Goal: Transaction & Acquisition: Purchase product/service

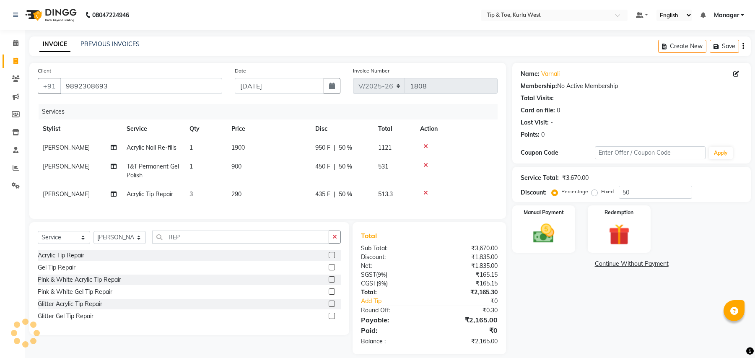
select select "5986"
select select "service"
select select "42757"
click at [217, 197] on td "3" at bounding box center [206, 194] width 42 height 19
select select "42757"
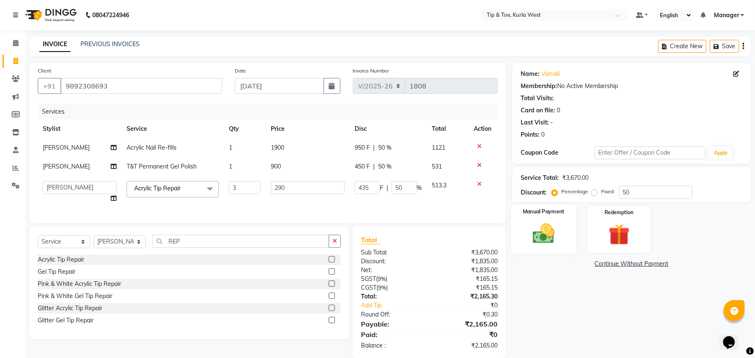
click at [546, 225] on img at bounding box center [544, 234] width 36 height 26
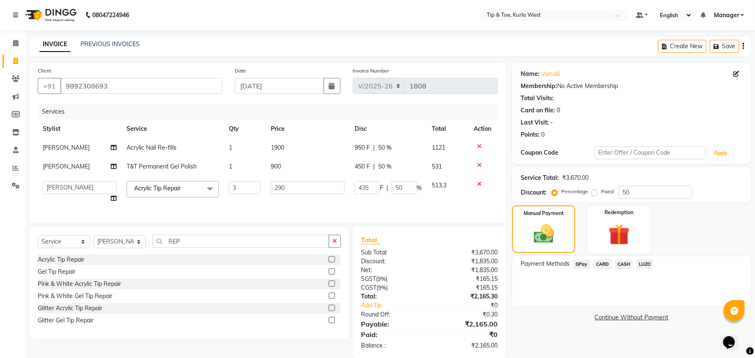
click at [601, 263] on span "CARD" at bounding box center [603, 265] width 18 height 10
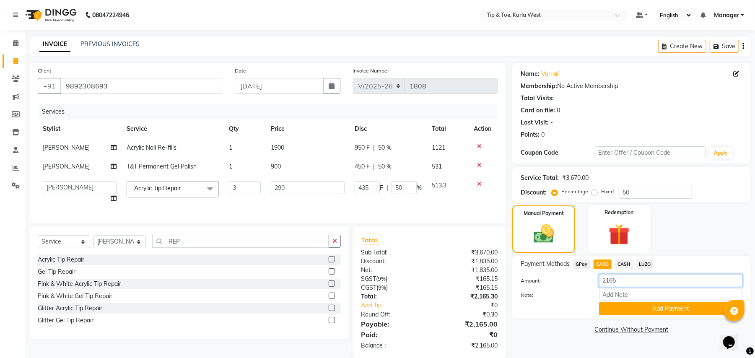
drag, startPoint x: 560, startPoint y: 284, endPoint x: 534, endPoint y: 281, distance: 27.0
click at [534, 281] on div "Amount: 2165" at bounding box center [632, 281] width 234 height 14
type input "1994"
click at [660, 311] on button "Add Payment" at bounding box center [670, 308] width 143 height 13
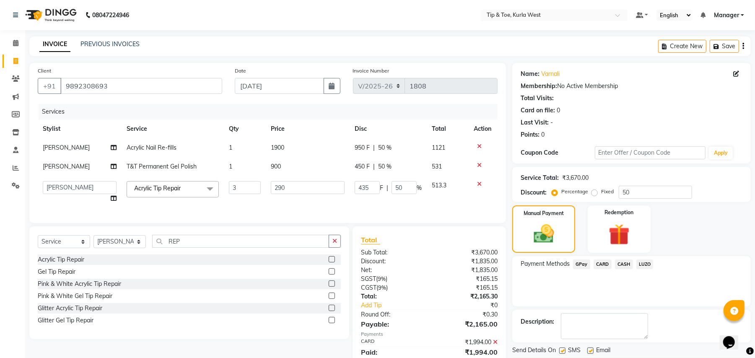
click at [625, 264] on span "CASH" at bounding box center [624, 265] width 18 height 10
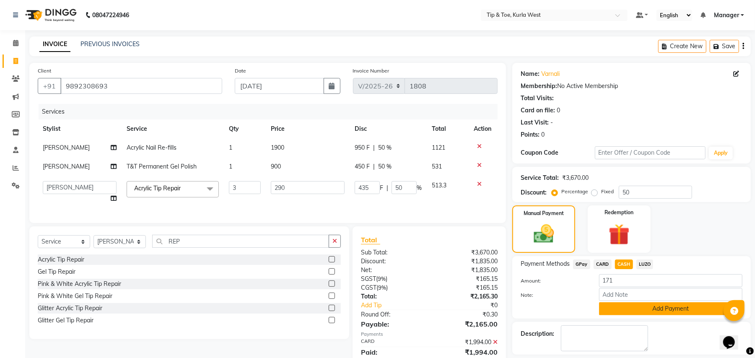
click at [659, 311] on button "Add Payment" at bounding box center [670, 308] width 143 height 13
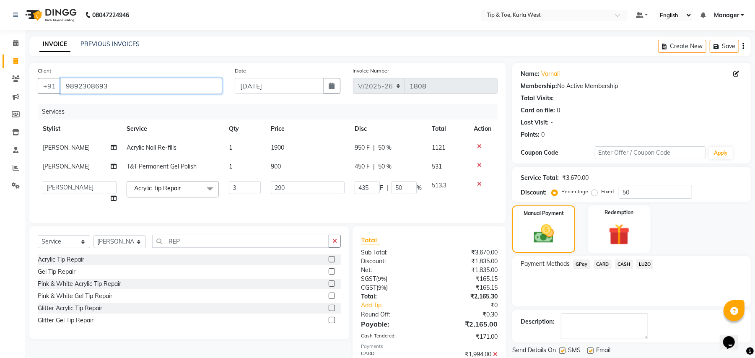
click at [140, 80] on input "9892308693" at bounding box center [141, 86] width 162 height 16
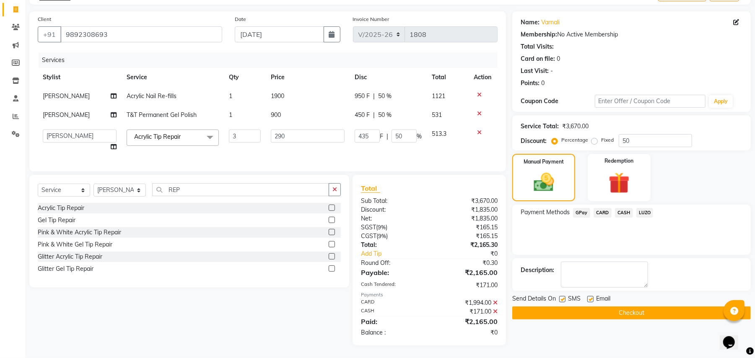
click at [561, 296] on label at bounding box center [563, 299] width 6 height 6
click at [561, 297] on input "checkbox" at bounding box center [562, 299] width 5 height 5
checkbox input "false"
click at [591, 296] on label at bounding box center [591, 299] width 6 height 6
click at [591, 297] on input "checkbox" at bounding box center [590, 299] width 5 height 5
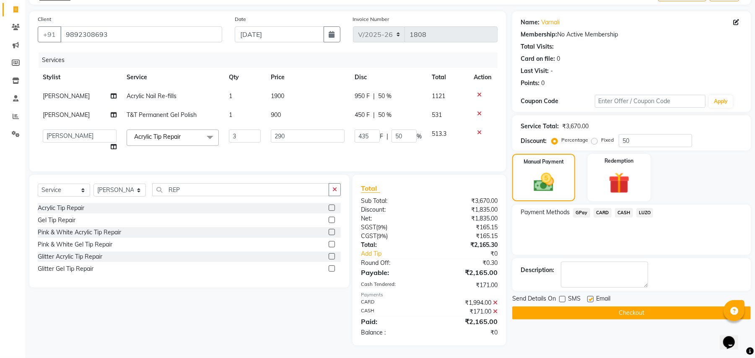
checkbox input "false"
click at [591, 309] on button "Checkout" at bounding box center [632, 313] width 239 height 13
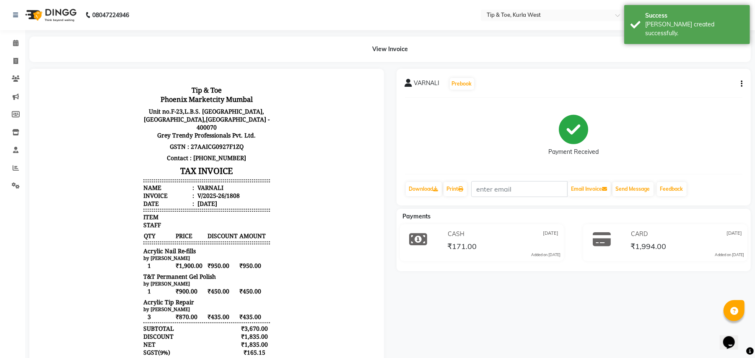
click at [456, 197] on div "Print" at bounding box center [455, 189] width 25 height 16
click at [456, 190] on link "Print" at bounding box center [455, 189] width 23 height 14
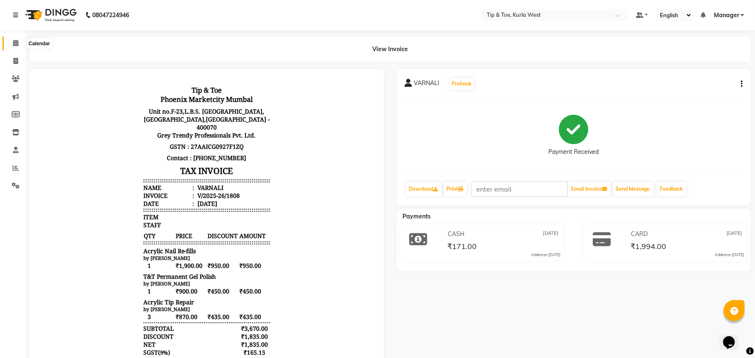
click at [16, 42] on icon at bounding box center [15, 43] width 5 height 6
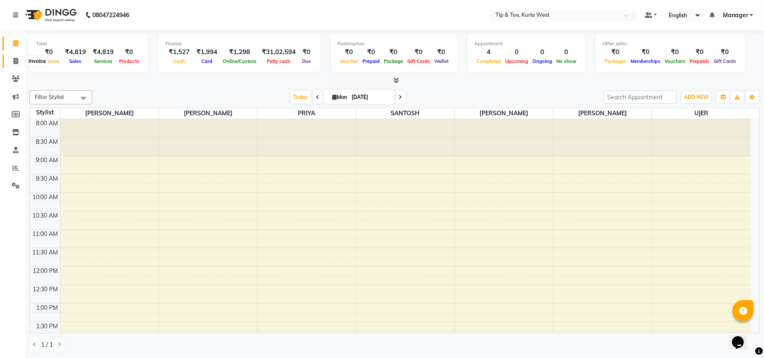
click at [12, 57] on span at bounding box center [15, 62] width 15 height 10
select select "service"
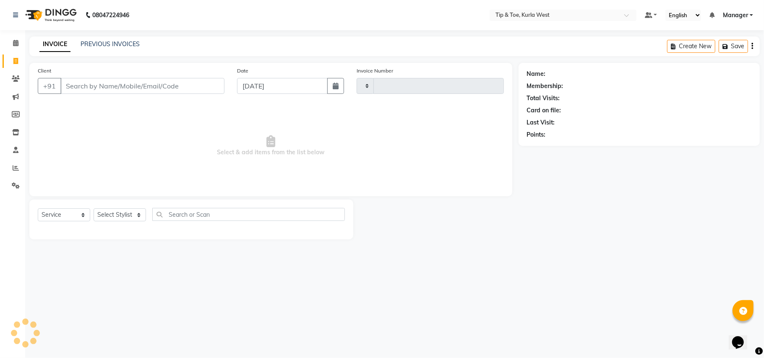
type input "1809"
select select "5986"
click at [190, 86] on input "Client" at bounding box center [142, 86] width 164 height 16
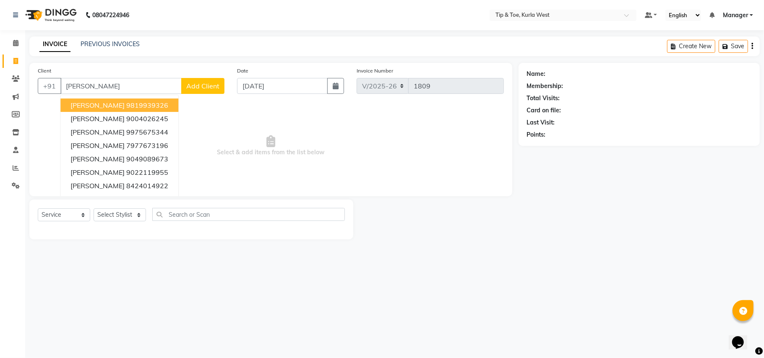
type input "[PERSON_NAME]"
click at [200, 85] on span "Add Client" at bounding box center [202, 86] width 33 height 8
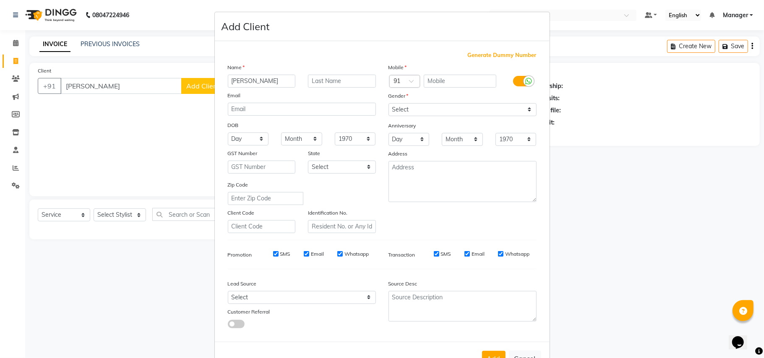
click at [468, 55] on span "Generate Dummy Number" at bounding box center [502, 55] width 69 height 8
type input "1258800001035"
checkbox input "false"
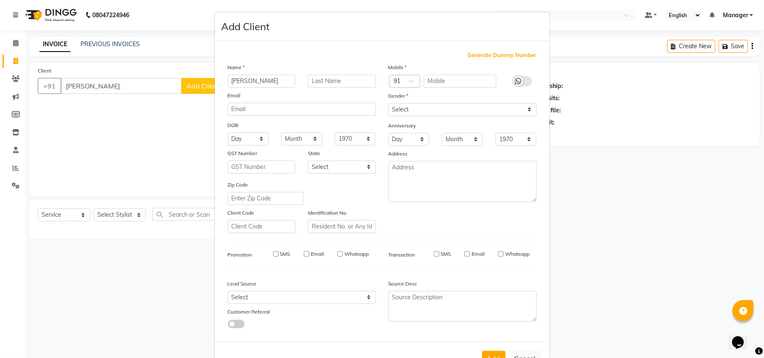
checkbox input "false"
click at [441, 106] on select "Select [DEMOGRAPHIC_DATA] [DEMOGRAPHIC_DATA] Other Prefer Not To Say" at bounding box center [462, 109] width 148 height 13
select select "[DEMOGRAPHIC_DATA]"
click at [388, 103] on select "Select [DEMOGRAPHIC_DATA] [DEMOGRAPHIC_DATA] Other Prefer Not To Say" at bounding box center [462, 109] width 148 height 13
click at [485, 353] on button "Add" at bounding box center [493, 358] width 23 height 15
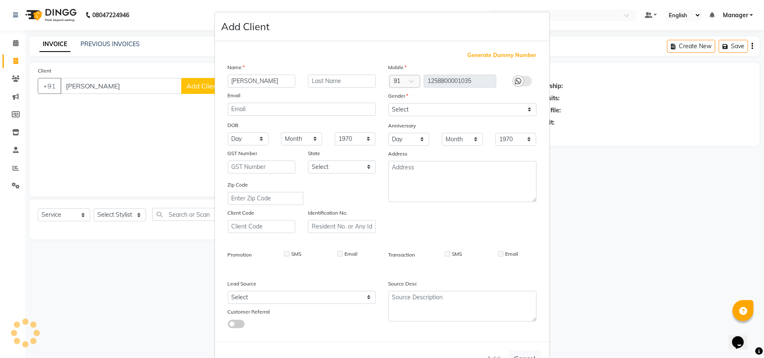
type input "1258800001035"
select select
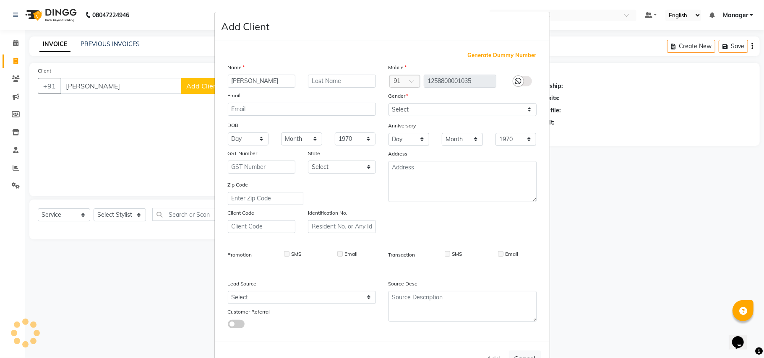
select select
checkbox input "false"
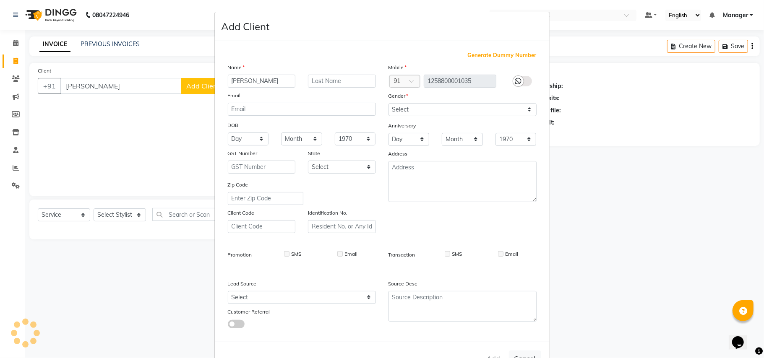
checkbox input "false"
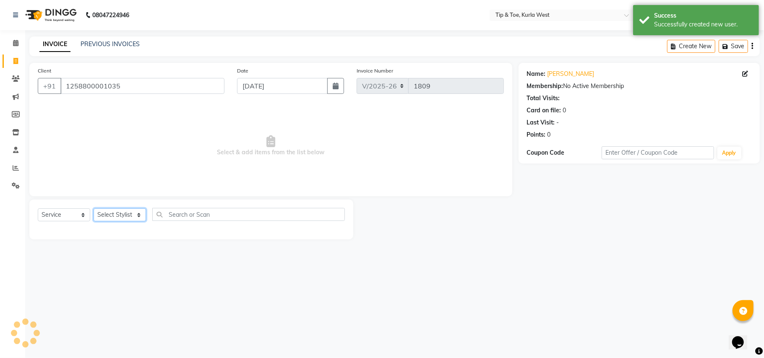
click at [118, 214] on select "Select Stylist [PERSON_NAME] [PERSON_NAME] Kurla login access Manager [PERSON_N…" at bounding box center [120, 214] width 52 height 13
select select "80571"
click at [94, 208] on select "Select Stylist [PERSON_NAME] [PERSON_NAME] Kurla login access Manager [PERSON_N…" at bounding box center [120, 214] width 52 height 13
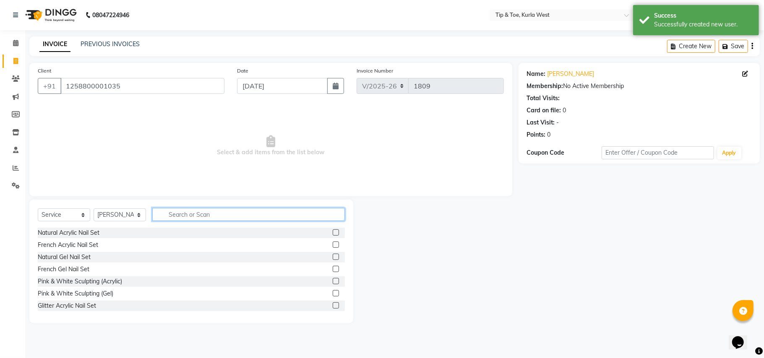
click at [227, 210] on input "text" at bounding box center [248, 214] width 193 height 13
type input "hairc"
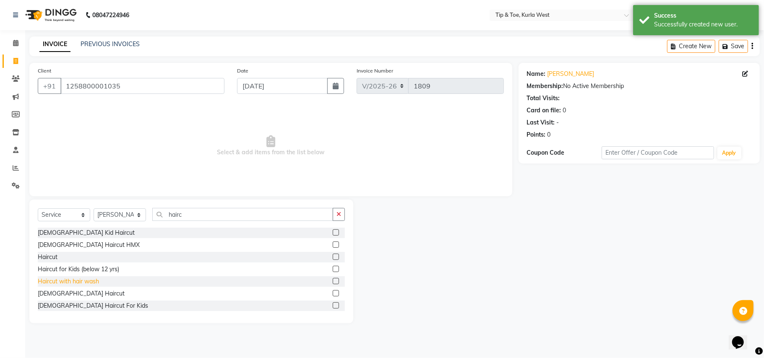
click at [87, 281] on div "Haircut with hair wash" at bounding box center [68, 281] width 61 height 9
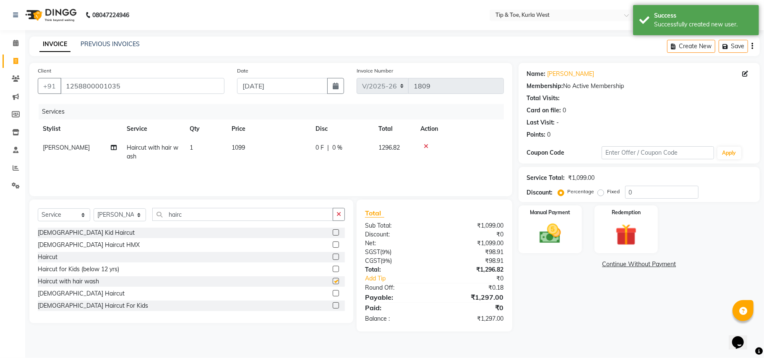
checkbox input "false"
click at [259, 145] on td "1099" at bounding box center [269, 152] width 84 height 28
select select "80571"
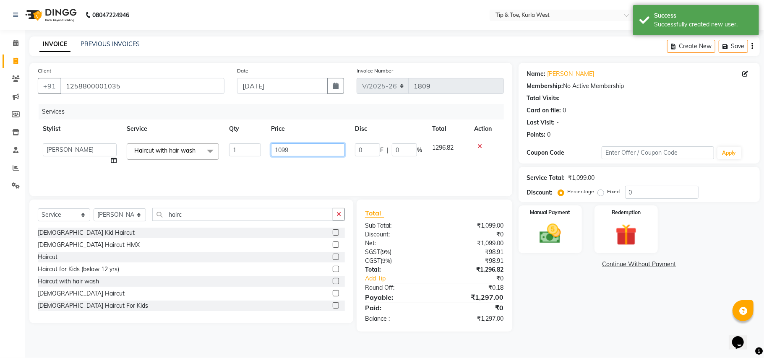
drag, startPoint x: 263, startPoint y: 145, endPoint x: 229, endPoint y: 151, distance: 34.6
click at [235, 151] on tr "[PERSON_NAME] [PERSON_NAME] Kurla login access Manager [PERSON_NAME] [PERSON_NA…" at bounding box center [271, 154] width 466 height 32
type input "799"
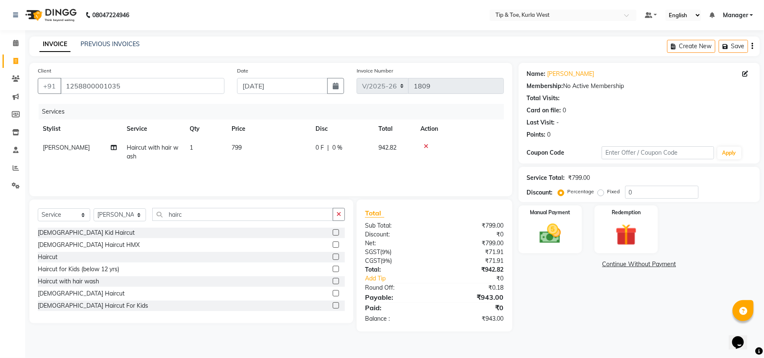
click at [584, 314] on div "Name: [PERSON_NAME] Membership: No Active Membership Total Visits: Card on file…" at bounding box center [641, 197] width 247 height 269
drag, startPoint x: 222, startPoint y: 213, endPoint x: 135, endPoint y: 211, distance: 87.3
click at [104, 213] on div "Select Service Product Membership Package Voucher Prepaid Gift Card Select Styl…" at bounding box center [191, 218] width 307 height 20
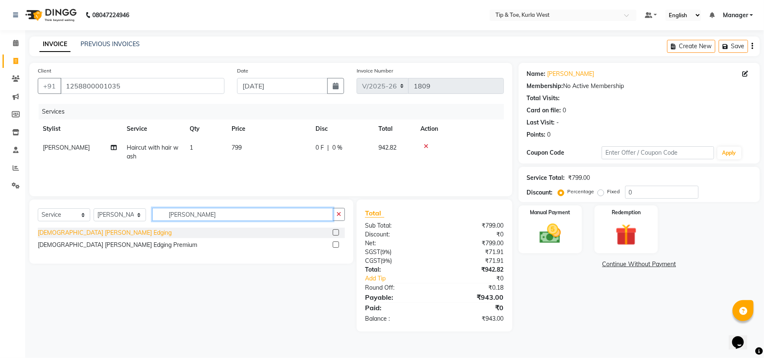
type input "[PERSON_NAME]"
click at [74, 235] on div "[DEMOGRAPHIC_DATA] [PERSON_NAME] Edging" at bounding box center [105, 233] width 134 height 9
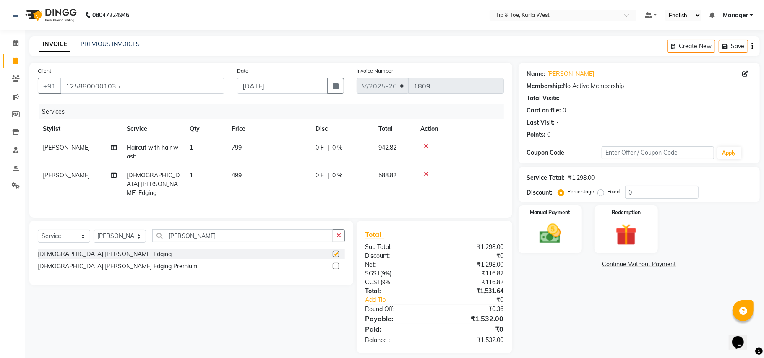
checkbox input "false"
click at [130, 230] on select "Select Stylist [PERSON_NAME] [PERSON_NAME] Kurla login access Manager [PERSON_N…" at bounding box center [120, 236] width 52 height 13
select select "86080"
click at [94, 230] on select "Select Stylist [PERSON_NAME] [PERSON_NAME] Kurla login access Manager [PERSON_N…" at bounding box center [120, 236] width 52 height 13
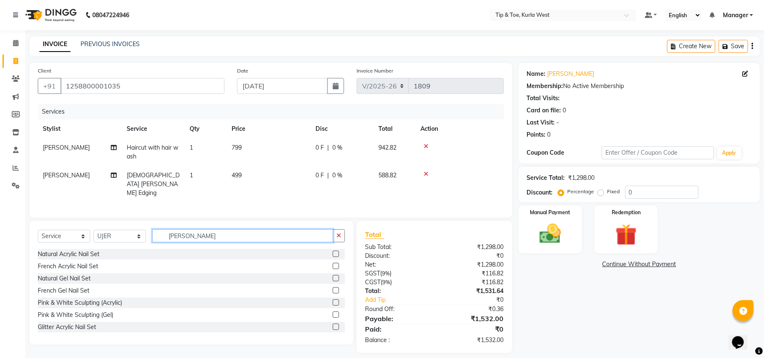
drag, startPoint x: 209, startPoint y: 228, endPoint x: 93, endPoint y: 224, distance: 116.3
click at [82, 229] on div "Select Service Product Membership Package Voucher Prepaid Gift Card Select Styl…" at bounding box center [191, 239] width 307 height 20
type input "[PERSON_NAME]"
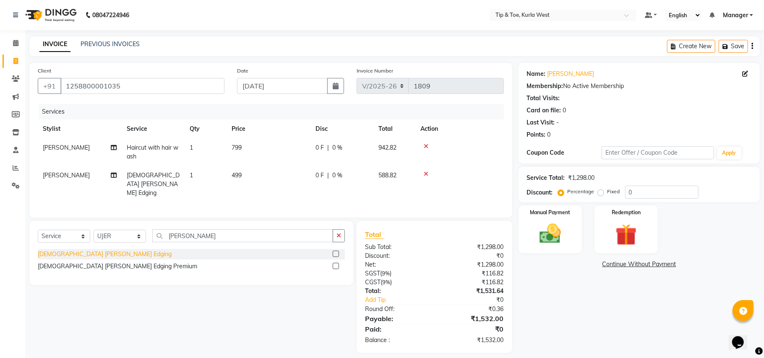
click at [73, 250] on div "[DEMOGRAPHIC_DATA] [PERSON_NAME] Edging" at bounding box center [105, 254] width 134 height 9
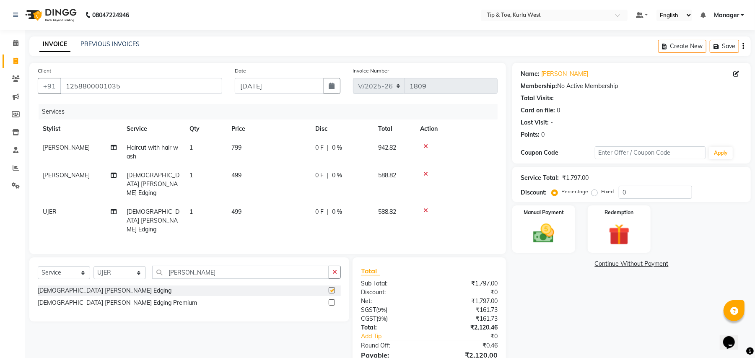
checkbox input "false"
drag, startPoint x: 763, startPoint y: 239, endPoint x: 4, endPoint y: 11, distance: 793.2
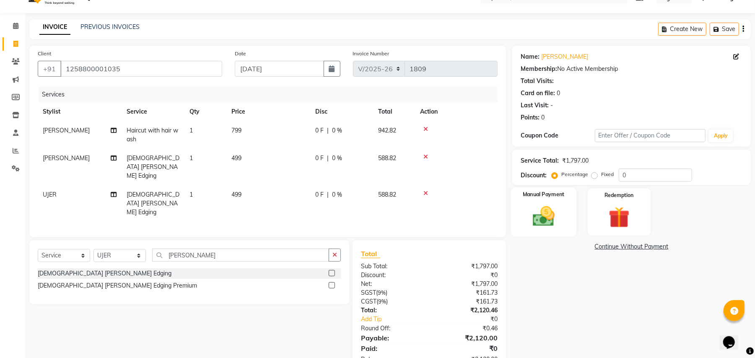
click at [552, 213] on img at bounding box center [544, 217] width 36 height 26
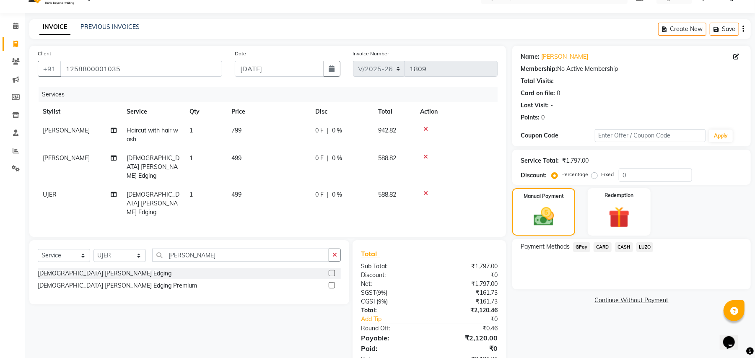
click at [625, 246] on span "CASH" at bounding box center [624, 247] width 18 height 10
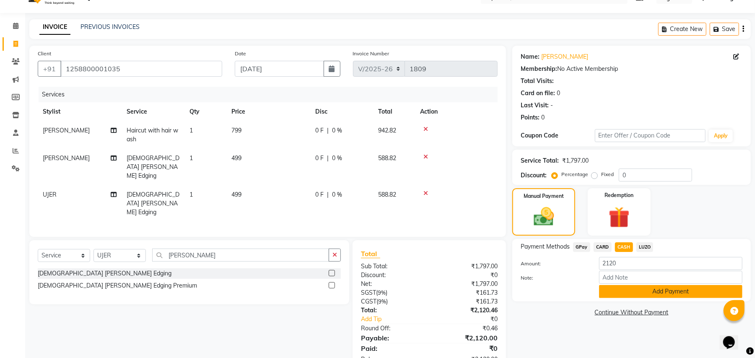
click at [654, 295] on button "Add Payment" at bounding box center [670, 291] width 143 height 13
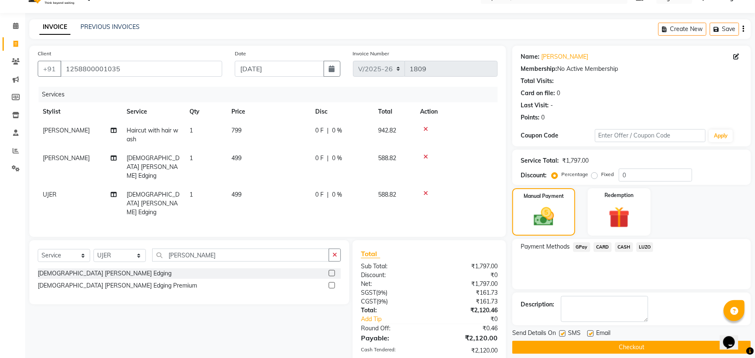
click at [562, 333] on label at bounding box center [563, 334] width 6 height 6
click at [562, 333] on input "checkbox" at bounding box center [562, 333] width 5 height 5
checkbox input "false"
click at [591, 333] on label at bounding box center [591, 334] width 6 height 6
click at [591, 333] on input "checkbox" at bounding box center [590, 333] width 5 height 5
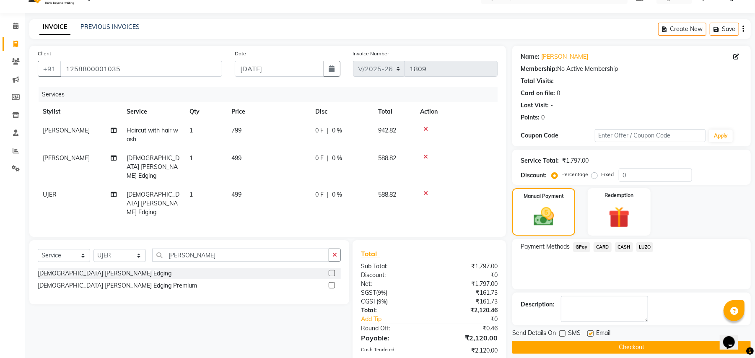
checkbox input "false"
click at [631, 351] on button "Checkout" at bounding box center [632, 347] width 239 height 13
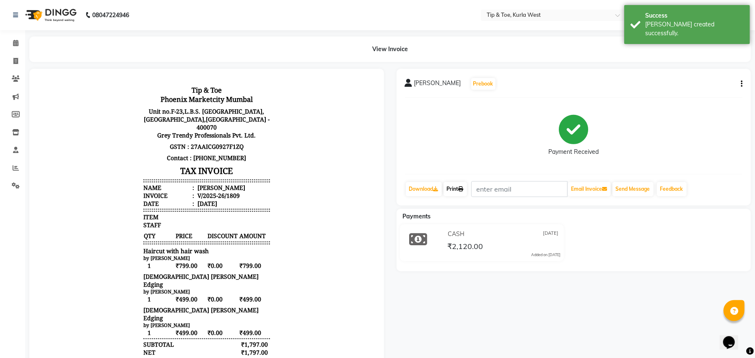
click at [464, 189] on icon at bounding box center [461, 189] width 5 height 5
click at [19, 45] on span at bounding box center [15, 44] width 15 height 10
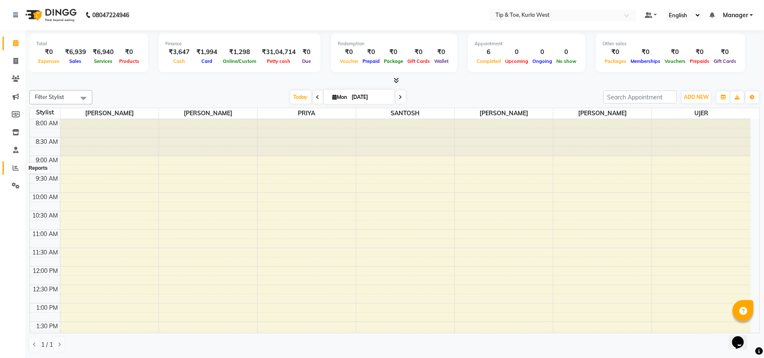
click at [13, 165] on icon at bounding box center [16, 168] width 6 height 6
